Goal: Information Seeking & Learning: Learn about a topic

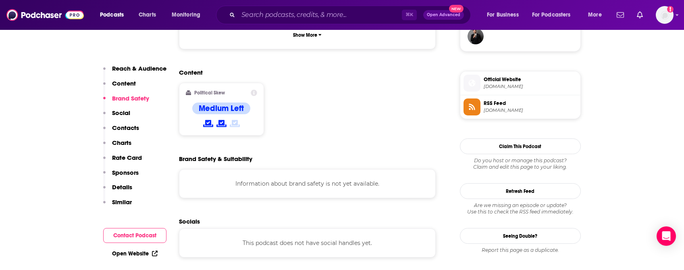
click at [127, 70] on p "Reach & Audience" at bounding box center [139, 68] width 54 height 8
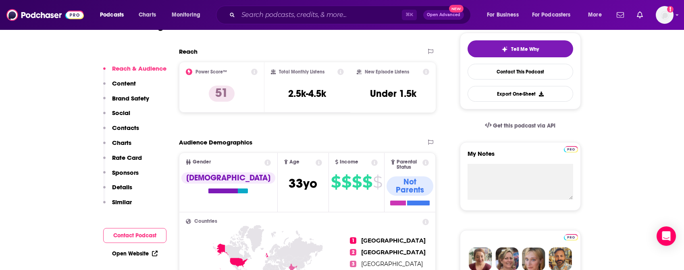
scroll to position [183, 0]
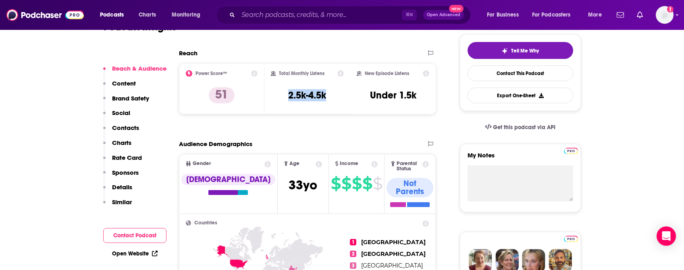
drag, startPoint x: 289, startPoint y: 94, endPoint x: 331, endPoint y: 96, distance: 42.4
click at [331, 96] on div "Total Monthly Listens 2.5k-4.5k" at bounding box center [307, 88] width 73 height 37
copy h3 "2.5k-4.5k"
click at [129, 87] on button "Content" at bounding box center [119, 86] width 33 height 15
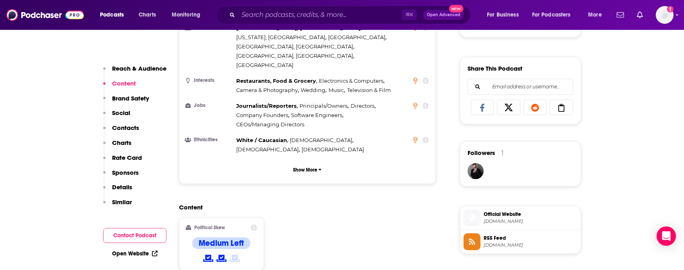
click at [124, 96] on p "Brand Safety" at bounding box center [130, 98] width 37 height 8
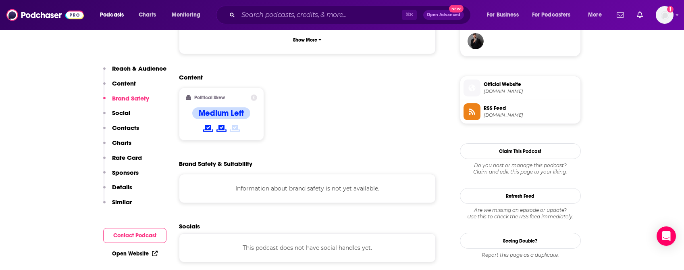
click at [125, 107] on button "Brand Safety" at bounding box center [126, 101] width 46 height 15
click at [126, 110] on p "Social" at bounding box center [121, 113] width 18 height 8
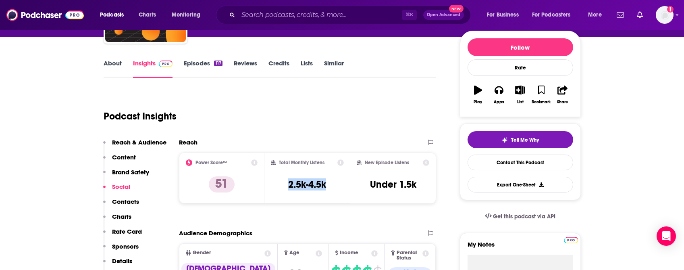
scroll to position [125, 0]
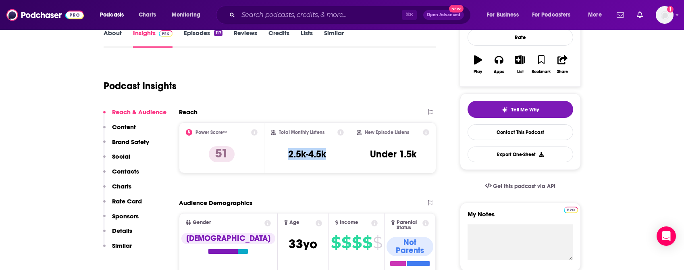
click at [126, 155] on p "Social" at bounding box center [121, 156] width 18 height 8
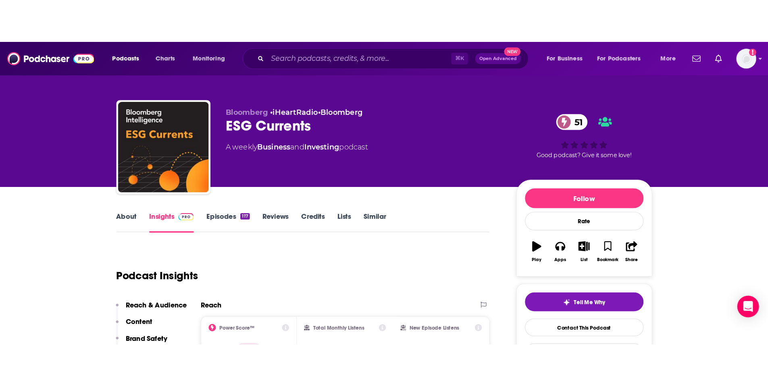
scroll to position [0, 0]
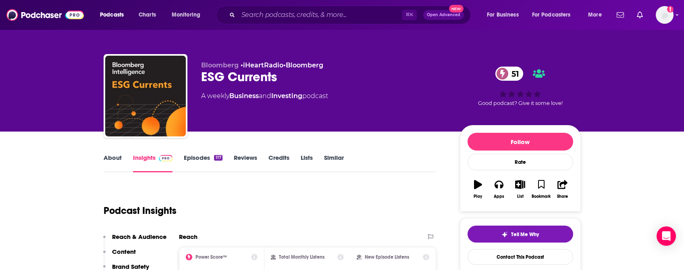
click at [114, 157] on link "About" at bounding box center [113, 163] width 18 height 19
